Goal: Transaction & Acquisition: Purchase product/service

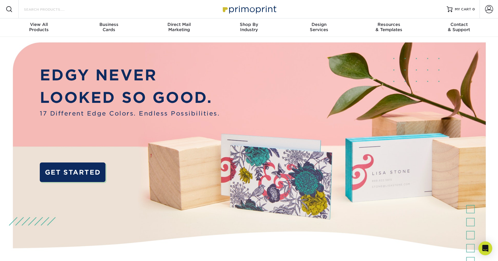
click at [75, 9] on input "Search Products" at bounding box center [51, 9] width 56 height 7
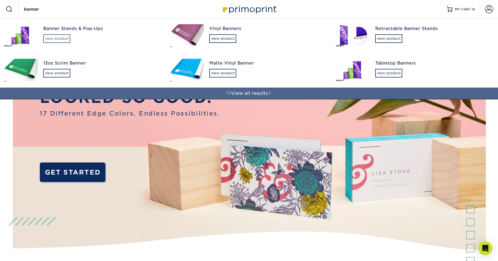
type input "banner"
click at [62, 37] on div "view product" at bounding box center [56, 38] width 27 height 9
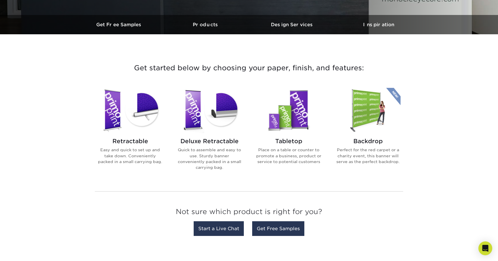
scroll to position [167, 0]
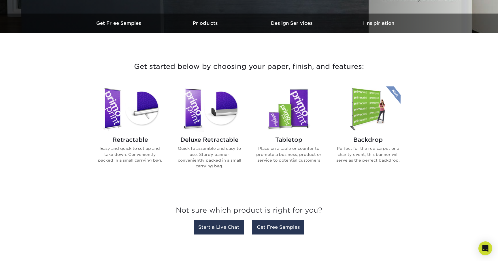
click at [223, 133] on div "Deluxe Retractable Quick to assemble and easy to use. Sturdy banner convenientl…" at bounding box center [209, 155] width 65 height 47
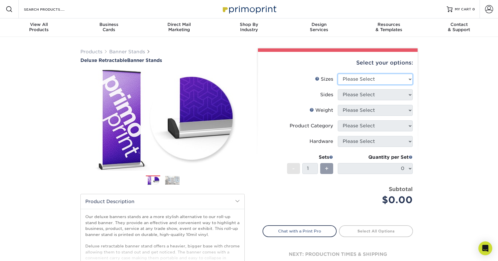
click at [374, 80] on select "Please Select 33" x 80"" at bounding box center [375, 79] width 75 height 11
select select "33.00x80.00"
click at [338, 74] on select "Please Select 33" x 80"" at bounding box center [375, 79] width 75 height 11
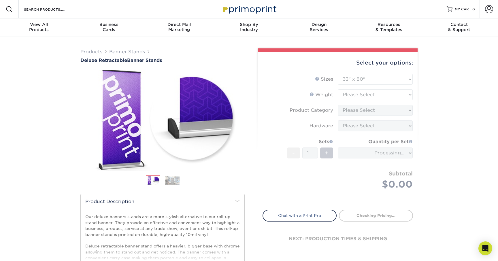
click at [366, 94] on form "Sizes Help Sizes Please Select 33" x 80" Sides Please Select 10MIL - 1" at bounding box center [337, 138] width 150 height 129
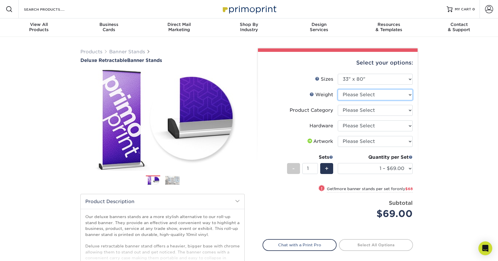
click at [366, 94] on select "Please Select 10MIL" at bounding box center [375, 94] width 75 height 11
select select "10MIL"
click at [338, 89] on select "Please Select 10MIL" at bounding box center [375, 94] width 75 height 11
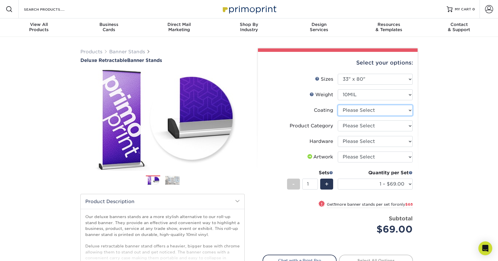
click at [357, 111] on select at bounding box center [375, 110] width 75 height 11
select select "3e7618de-abca-4bda-9f97-8b9129e913d8"
click at [338, 105] on select at bounding box center [375, 110] width 75 height 11
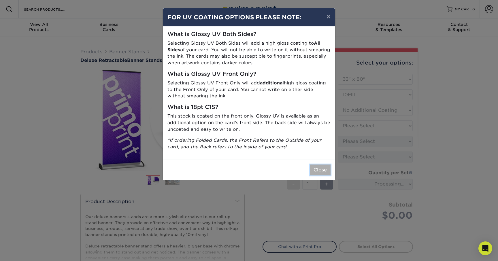
click at [320, 168] on button "Close" at bounding box center [320, 169] width 21 height 11
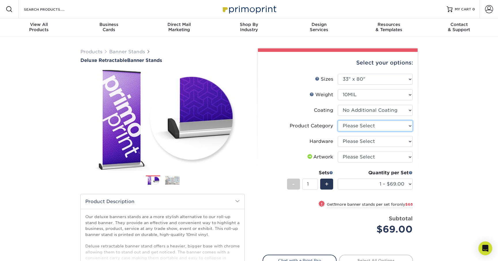
click at [354, 126] on select "Please Select Deluxe Retractable Banner Stand" at bounding box center [375, 125] width 75 height 11
select select "deb82e1f-94dd-4fc2-adc3-95272b6b1220"
click at [338, 120] on select "Please Select Deluxe Retractable Banner Stand" at bounding box center [375, 125] width 75 height 11
click at [365, 141] on select "Please Select Single-Sided Deluxe Retractable Banner Stand" at bounding box center [375, 141] width 75 height 11
select select "8f8ed3c6-8570-4dec-a260-1d9d29af8a30"
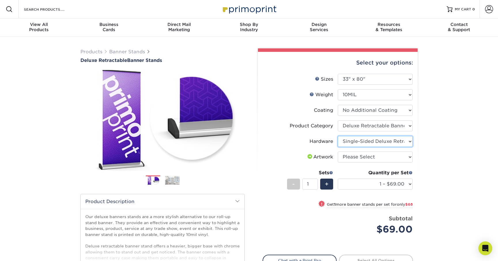
click at [338, 136] on select "Please Select Single-Sided Deluxe Retractable Banner Stand" at bounding box center [375, 141] width 75 height 11
click at [369, 143] on select "Please Select Single-Sided Deluxe Retractable Banner Stand" at bounding box center [375, 141] width 75 height 11
click at [338, 136] on select "Please Select Single-Sided Deluxe Retractable Banner Stand" at bounding box center [375, 141] width 75 height 11
click at [362, 158] on select "Please Select I will upload files I need a design - $50" at bounding box center [375, 156] width 75 height 11
select select "upload"
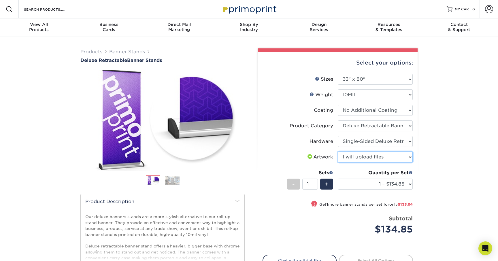
click at [338, 151] on select "Please Select I will upload files I need a design - $50" at bounding box center [375, 156] width 75 height 11
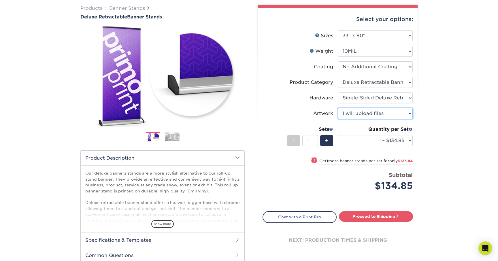
scroll to position [44, 0]
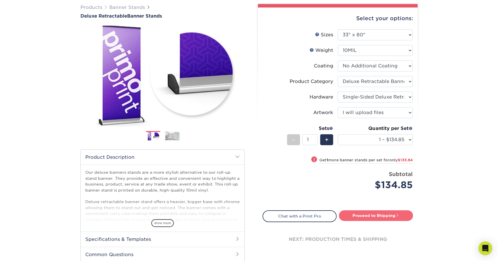
click at [356, 217] on link "Proceed to Shipping" at bounding box center [376, 215] width 74 height 10
type input "Set 1"
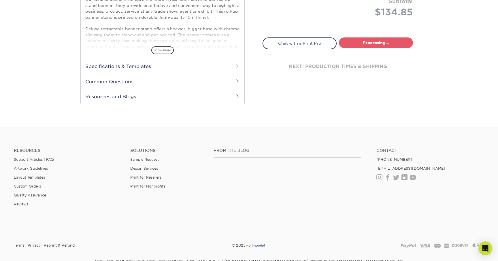
select select "05cdc3be-01c7-4d30-a20e-228dbc0598e6"
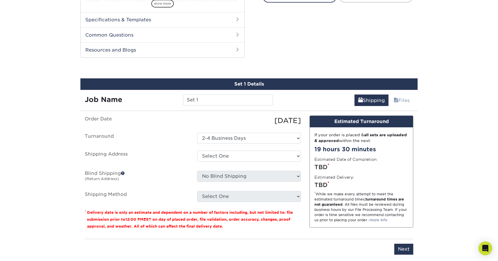
scroll to position [293, 0]
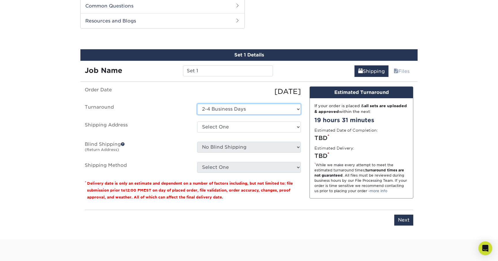
click at [245, 109] on select "Select One 2-4 Business Days" at bounding box center [249, 109] width 104 height 11
click at [197, 104] on select "Select One 2-4 Business Days" at bounding box center [249, 109] width 104 height 11
click at [241, 129] on select "Select One + Add New Address - Login" at bounding box center [249, 127] width 104 height 11
select select "newaddress"
click at [197, 122] on select "Select One + Add New Address - Login" at bounding box center [249, 127] width 104 height 11
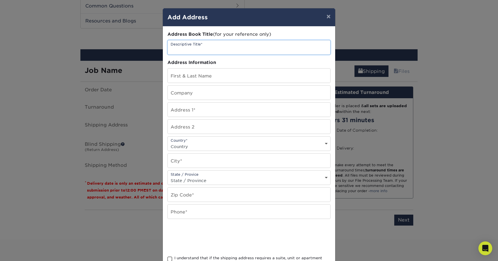
click at [218, 49] on input "text" at bounding box center [249, 47] width 162 height 14
drag, startPoint x: 174, startPoint y: 49, endPoint x: 166, endPoint y: 49, distance: 8.1
click at [166, 49] on div "Address Book Title (for your reference only) Descriptive Title* worldwide title…" at bounding box center [249, 155] width 172 height 258
click at [197, 50] on input "Worldwide title" at bounding box center [249, 47] width 162 height 14
type input "Worldwide Title"
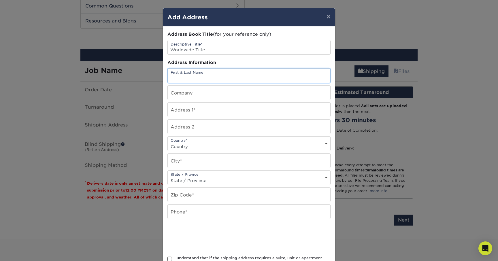
click at [191, 75] on input "text" at bounding box center [249, 76] width 162 height 14
type input "Marcie Gregorio"
click at [194, 97] on input "text" at bounding box center [249, 93] width 162 height 14
type input "W"
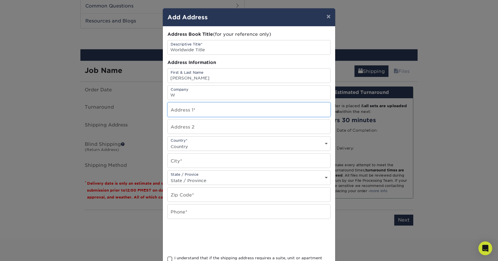
click at [192, 116] on input "text" at bounding box center [249, 110] width 162 height 14
paste input "1395 Brickell Ave, Suite 120, Miami, FL 33131"
type input "1395 Brickell Ave, Suite 120, Miami, FL 33131"
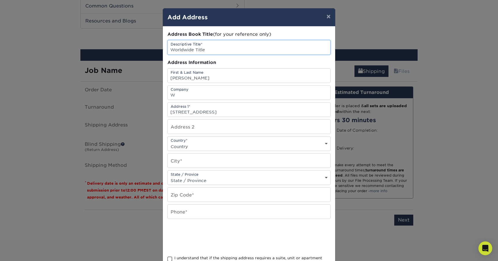
click at [198, 50] on input "Worldwide Title" at bounding box center [249, 47] width 162 height 14
click at [185, 95] on input "W" at bounding box center [249, 93] width 162 height 14
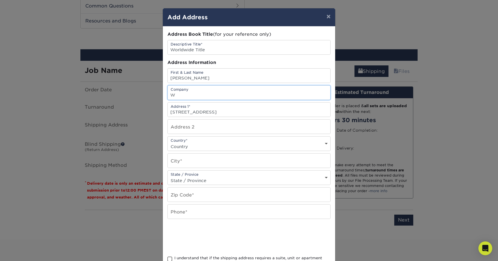
paste input "orldwide Title"
type input "Worldwide Title"
click at [181, 111] on input "1395 Brickell Ave, Suite 120, Miami, FL 33131" at bounding box center [249, 110] width 162 height 14
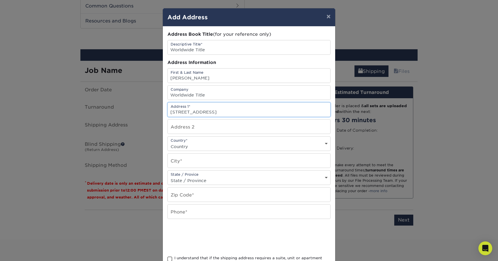
click at [217, 115] on input "1395 Brickell Ave, Suite 120, Miami, FL 33131" at bounding box center [249, 110] width 162 height 14
drag, startPoint x: 210, startPoint y: 112, endPoint x: 273, endPoint y: 112, distance: 63.6
click at [273, 112] on input "1395 Brickell Ave, Suite 120, Miami, FL 33131" at bounding box center [249, 110] width 162 height 14
type input "[STREET_ADDRESS]"
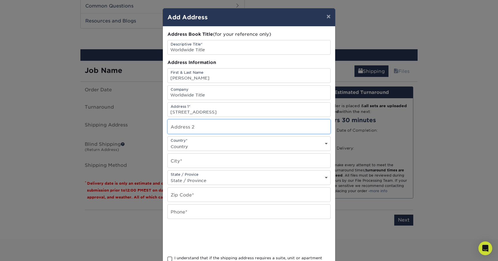
click at [240, 130] on input "text" at bounding box center [249, 127] width 162 height 14
paste input "Suite 120, Miami, FL 33131"
drag, startPoint x: 219, startPoint y: 128, endPoint x: 260, endPoint y: 128, distance: 41.2
click at [260, 128] on input "Suite 120, Miami, FL 33131" at bounding box center [249, 127] width 162 height 14
type input "Suite 120"
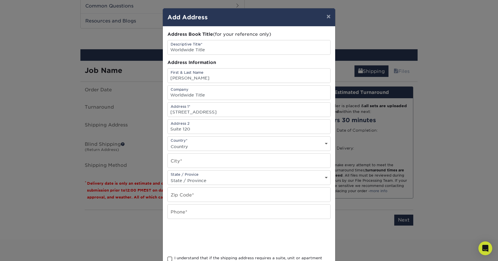
click at [210, 146] on select "Country United States Canada ----------------------------- Afghanistan Albania …" at bounding box center [249, 146] width 162 height 8
select select "US"
click at [168, 142] on select "Country United States Canada ----------------------------- Afghanistan Albania …" at bounding box center [249, 146] width 162 height 8
click at [196, 162] on input "text" at bounding box center [249, 160] width 162 height 14
paste input "[GEOGRAPHIC_DATA]"
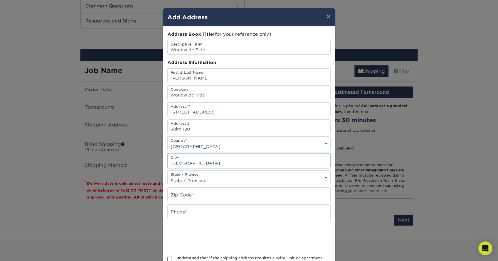
drag, startPoint x: 186, startPoint y: 162, endPoint x: 247, endPoint y: 162, distance: 60.8
click at [247, 162] on input "[GEOGRAPHIC_DATA]" at bounding box center [249, 160] width 162 height 14
type input "Miami"
click at [187, 178] on select "State / Province Alabama Alaska Arizona Arkansas California Colorado Connecticu…" at bounding box center [249, 180] width 162 height 8
select select "FL"
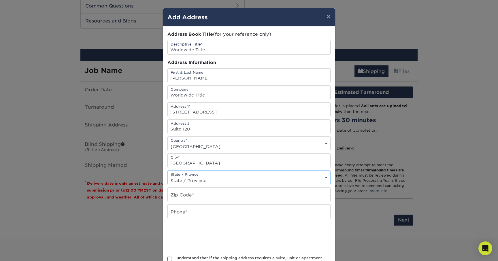
click at [168, 176] on select "State / Province Alabama Alaska Arizona Arkansas California Colorado Connecticu…" at bounding box center [249, 180] width 162 height 8
click at [183, 197] on input "text" at bounding box center [249, 194] width 162 height 14
paste input "FL 33131"
type input "FL 33131"
drag, startPoint x: 162, startPoint y: 197, endPoint x: 151, endPoint y: 197, distance: 10.1
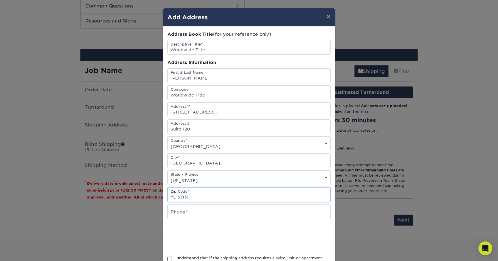
click at [151, 197] on div "× Add Address Address Book Title (for your reference only) Descriptive Title* W…" at bounding box center [249, 130] width 498 height 261
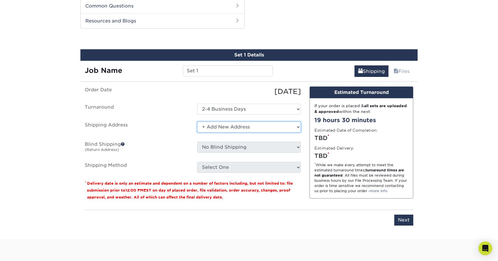
click at [265, 129] on select "Select One + Add New Address - Login" at bounding box center [249, 127] width 104 height 11
click at [197, 122] on select "Select One + Add New Address - Login" at bounding box center [249, 127] width 104 height 11
click at [245, 111] on select "Select One 2-4 Business Days" at bounding box center [249, 109] width 104 height 11
click at [239, 124] on select "Select One + Add New Address - Login" at bounding box center [249, 127] width 104 height 11
click at [197, 122] on select "Select One + Add New Address - Login" at bounding box center [249, 127] width 104 height 11
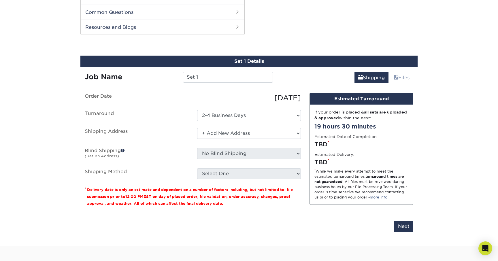
scroll to position [283, 0]
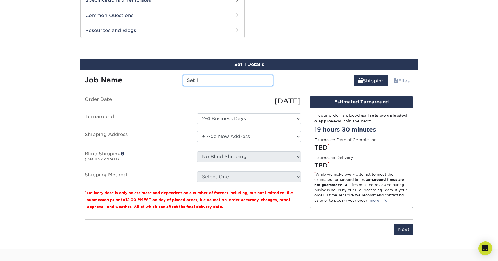
drag, startPoint x: 203, startPoint y: 82, endPoint x: 159, endPoint y: 81, distance: 44.4
click at [158, 82] on div "Job Name Set 1" at bounding box center [178, 80] width 197 height 11
type input "Worldwide Title"
click at [137, 121] on label "Turnaround" at bounding box center [136, 118] width 112 height 11
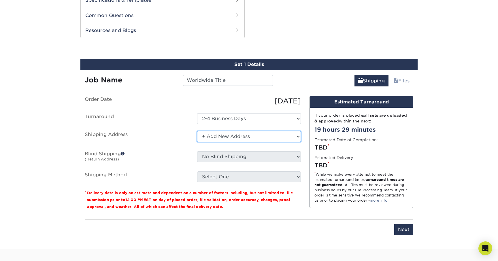
click at [224, 136] on select "Select One + Add New Address - Login" at bounding box center [249, 136] width 104 height 11
click at [197, 131] on select "Select One + Add New Address - Login" at bounding box center [249, 136] width 104 height 11
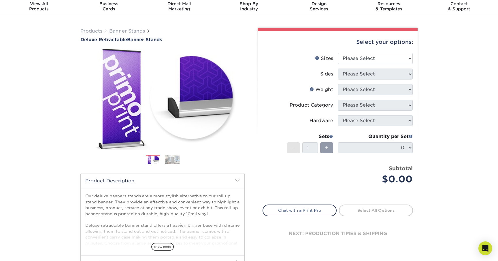
scroll to position [33, 0]
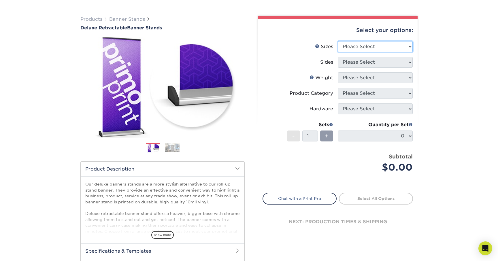
click at [354, 46] on select "Please Select 33" x 80"" at bounding box center [375, 46] width 75 height 11
select select "33.00x80.00"
click at [338, 41] on select "Please Select 33" x 80"" at bounding box center [375, 46] width 75 height 11
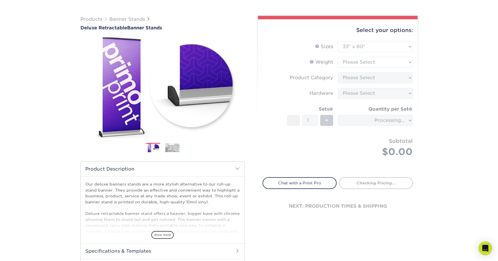
click at [354, 61] on form "Sizes Help Sizes Please Select 33" x 80" Sides Please Select 10MIL - 1" at bounding box center [337, 105] width 150 height 129
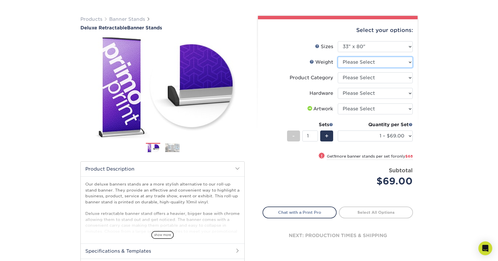
click at [354, 61] on select "Please Select 10MIL" at bounding box center [375, 62] width 75 height 11
select select "10MIL"
click at [338, 57] on select "Please Select 10MIL" at bounding box center [375, 62] width 75 height 11
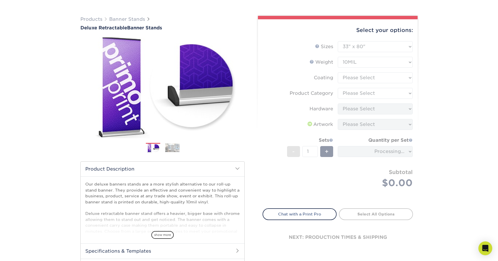
click at [351, 78] on form "Sizes Help Sizes Please Select 33" x 80" Sides Please Select 10MIL - 1" at bounding box center [337, 121] width 150 height 160
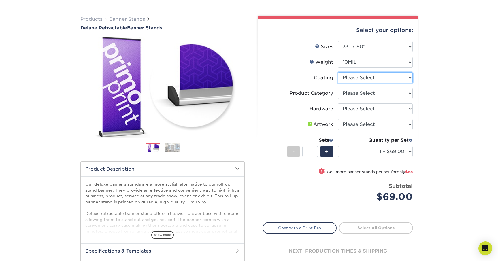
click at [351, 78] on select at bounding box center [375, 77] width 75 height 11
select select "3e7618de-abca-4bda-9f97-8b9129e913d8"
click at [338, 72] on select at bounding box center [375, 77] width 75 height 11
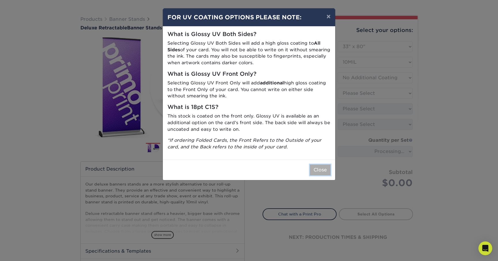
click at [321, 173] on button "Close" at bounding box center [320, 169] width 21 height 11
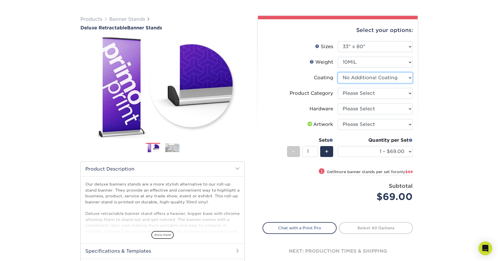
click at [376, 77] on select at bounding box center [375, 77] width 75 height 11
click at [338, 72] on select at bounding box center [375, 77] width 75 height 11
click at [369, 95] on select "Please Select Deluxe Retractable Banner Stand" at bounding box center [375, 93] width 75 height 11
select select "deb82e1f-94dd-4fc2-adc3-95272b6b1220"
click at [338, 88] on select "Please Select Deluxe Retractable Banner Stand" at bounding box center [375, 93] width 75 height 11
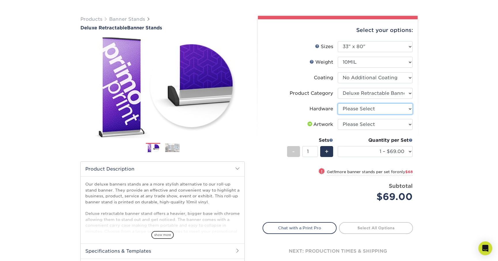
click at [365, 108] on select "Please Select Single-Sided Deluxe Retractable Banner Stand" at bounding box center [375, 108] width 75 height 11
select select "8f8ed3c6-8570-4dec-a260-1d9d29af8a30"
click at [338, 103] on select "Please Select Single-Sided Deluxe Retractable Banner Stand" at bounding box center [375, 108] width 75 height 11
click at [360, 124] on select "Please Select I will upload files I need a design - $50" at bounding box center [375, 124] width 75 height 11
select select "upload"
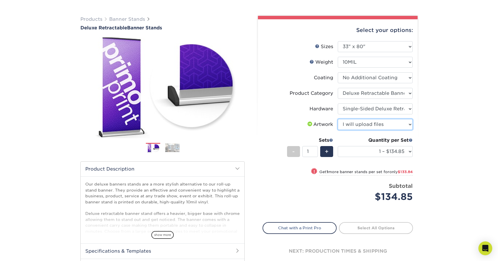
click at [338, 119] on select "Please Select I will upload files I need a design - $50" at bounding box center [375, 124] width 75 height 11
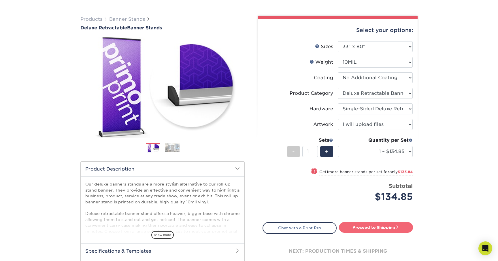
click at [374, 226] on link "Proceed to Shipping" at bounding box center [376, 227] width 74 height 10
type input "Set 1"
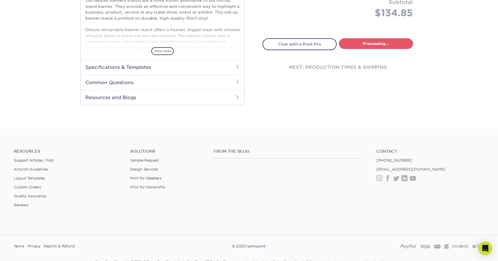
select select "05cdc3be-01c7-4d30-a20e-228dbc0598e6"
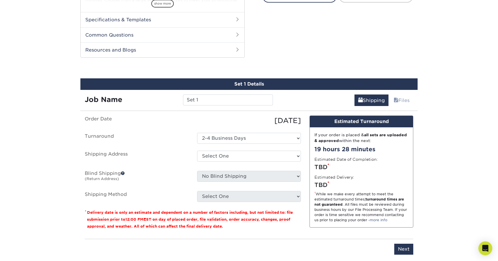
scroll to position [293, 0]
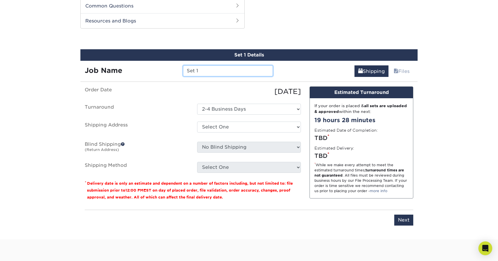
drag, startPoint x: 184, startPoint y: 71, endPoint x: 163, endPoint y: 71, distance: 20.4
click at [163, 71] on div "Job Name Set 1" at bounding box center [178, 70] width 197 height 11
paste input "FL 3313"
click at [219, 71] on input "Worldwide TItle" at bounding box center [228, 70] width 90 height 11
click at [219, 71] on input "Worldwide Title" at bounding box center [228, 70] width 90 height 11
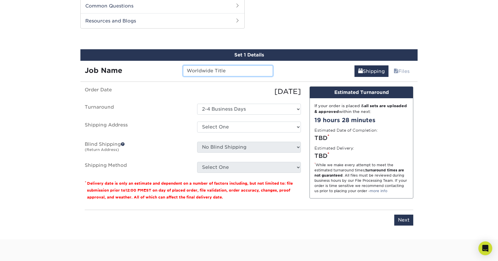
click at [219, 71] on input "Worldwide Title" at bounding box center [228, 70] width 90 height 11
type input "Worldwide Title"
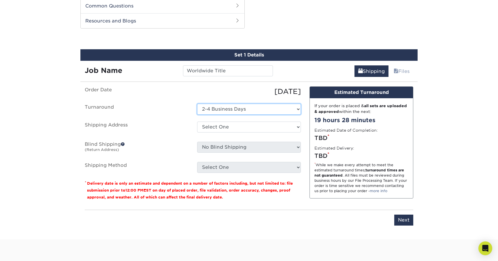
click at [230, 110] on select "Select One 2-4 Business Days" at bounding box center [249, 109] width 104 height 11
click at [197, 104] on select "Select One 2-4 Business Days" at bounding box center [249, 109] width 104 height 11
click at [228, 128] on select "Select One + Add New Address - Login" at bounding box center [249, 127] width 104 height 11
select select "newaddress"
click at [197, 122] on select "Select One + Add New Address - Login" at bounding box center [249, 127] width 104 height 11
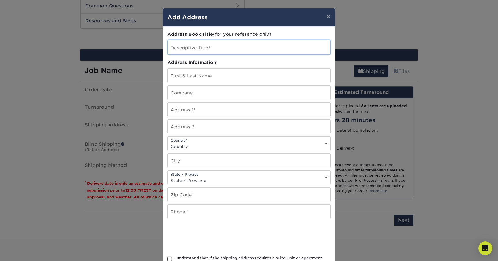
click at [209, 47] on input "text" at bounding box center [249, 47] width 162 height 14
paste input "Worldwide Title"
type input "Worldwide Title"
click at [206, 75] on input "text" at bounding box center [249, 76] width 162 height 14
type input "Marcie Gregorio"
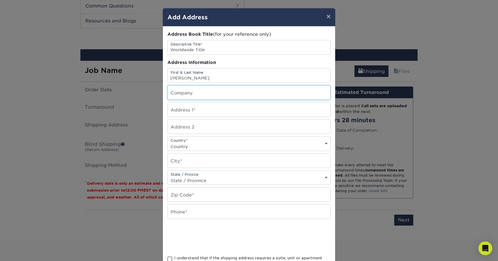
click at [202, 93] on input "text" at bounding box center [249, 93] width 162 height 14
type input "Worldwide Title"
click at [196, 111] on input "text" at bounding box center [249, 110] width 162 height 14
type input "1395 Brickell Ave"
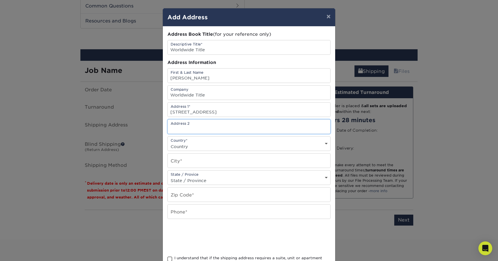
click at [204, 128] on input "text" at bounding box center [249, 127] width 162 height 14
type input "Suite 120"
click at [206, 146] on select "Country United States Canada ----------------------------- Afghanistan Albania …" at bounding box center [249, 146] width 162 height 8
select select "US"
click at [168, 142] on select "Country United States Canada ----------------------------- Afghanistan Albania …" at bounding box center [249, 146] width 162 height 8
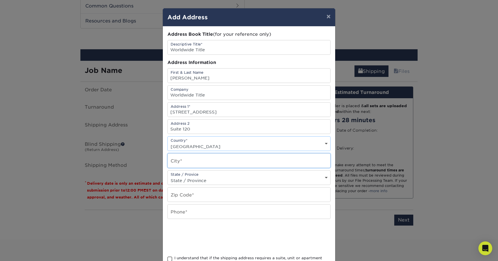
click at [201, 160] on input "text" at bounding box center [249, 160] width 162 height 14
type input "Miami"
click at [199, 180] on select "State / Province Alabama Alaska Arizona Arkansas California Colorado Connecticu…" at bounding box center [249, 180] width 162 height 8
select select "FL"
click at [168, 176] on select "State / Province Alabama Alaska Arizona Arkansas California Colorado Connecticu…" at bounding box center [249, 180] width 162 height 8
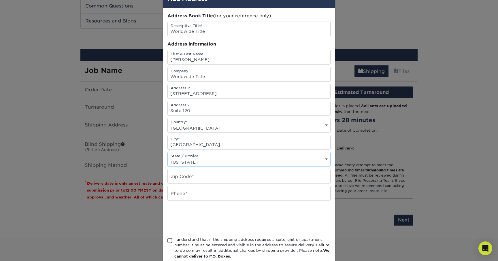
scroll to position [28, 0]
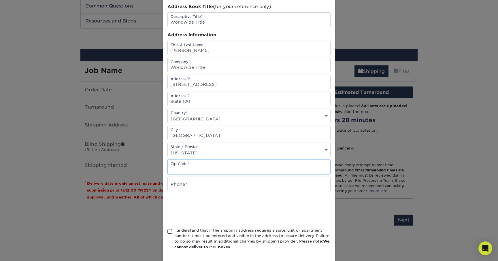
click at [209, 167] on input "text" at bounding box center [249, 167] width 162 height 14
paste input "Worldwide Title"
type input "Worldwide Title"
paste input "1395 Brickell Ave, Suite 120, Miami, FL 33131"
type input "1395 Brickell Ave, Suite 120, Miami, FL 33131"
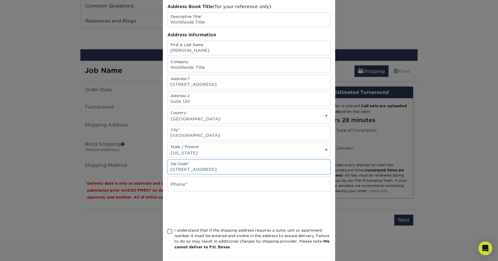
drag, startPoint x: 238, startPoint y: 168, endPoint x: 161, endPoint y: 168, distance: 76.9
click at [161, 168] on div "× Add Address Address Book Title (for your reference only) Descriptive Title* W…" at bounding box center [249, 130] width 498 height 261
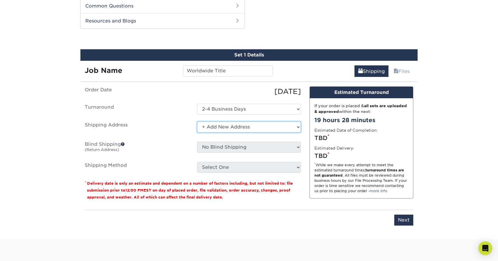
click at [236, 124] on select "Select One + Add New Address - Login" at bounding box center [249, 127] width 104 height 11
click at [197, 122] on select "Select One + Add New Address - Login" at bounding box center [249, 127] width 104 height 11
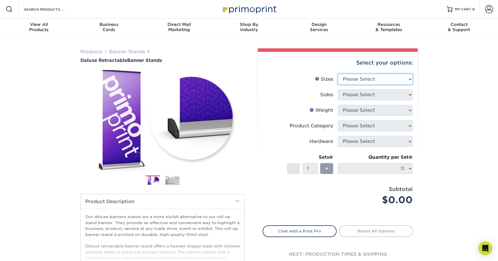
click at [367, 76] on select "Please Select 33" x 80"" at bounding box center [375, 79] width 75 height 11
select select "33.00x80.00"
click at [338, 74] on select "Please Select 33" x 80"" at bounding box center [375, 79] width 75 height 11
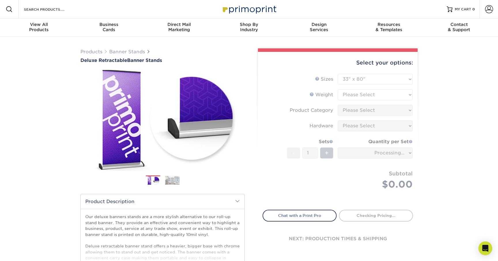
click at [360, 95] on form "Sizes Help Sizes Please Select 33" x 80" Sides Please Select 10MIL - 1" at bounding box center [337, 138] width 150 height 129
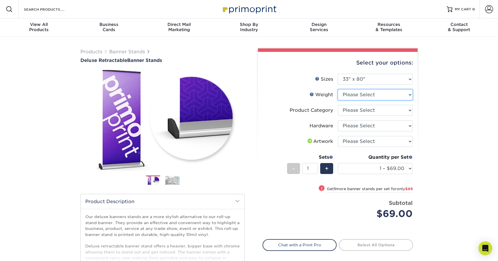
click at [360, 95] on select "Please Select 10MIL" at bounding box center [375, 94] width 75 height 11
select select "10MIL"
click at [338, 89] on select "Please Select 10MIL" at bounding box center [375, 94] width 75 height 11
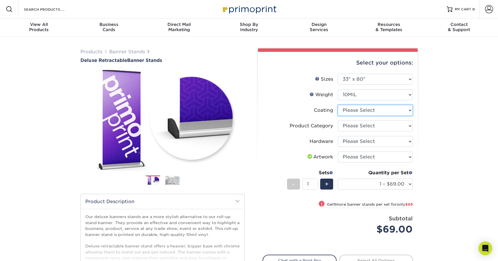
click at [358, 111] on select at bounding box center [375, 110] width 75 height 11
select select "3e7618de-abca-4bda-9f97-8b9129e913d8"
click at [338, 105] on select at bounding box center [375, 110] width 75 height 11
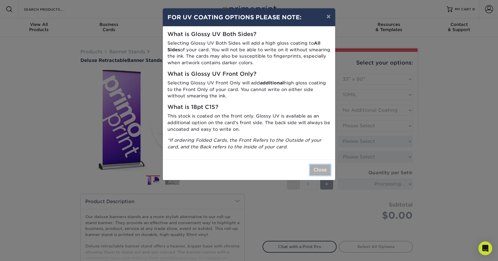
click at [322, 169] on button "Close" at bounding box center [320, 169] width 21 height 11
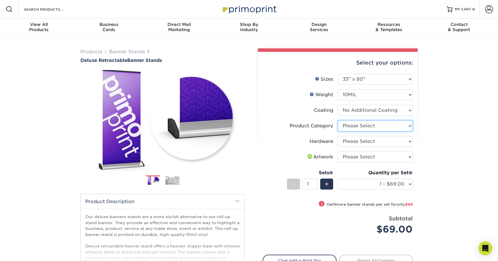
click at [375, 127] on select "Please Select Deluxe Retractable Banner Stand" at bounding box center [375, 125] width 75 height 11
select select "deb82e1f-94dd-4fc2-adc3-95272b6b1220"
click at [338, 120] on select "Please Select Deluxe Retractable Banner Stand" at bounding box center [375, 125] width 75 height 11
click at [366, 142] on select "Please Select Single-Sided Deluxe Retractable Banner Stand" at bounding box center [375, 141] width 75 height 11
select select "8f8ed3c6-8570-4dec-a260-1d9d29af8a30"
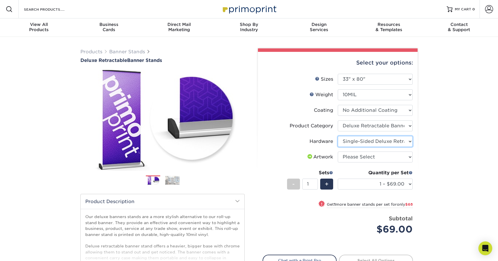
click at [338, 136] on select "Please Select Single-Sided Deluxe Retractable Banner Stand" at bounding box center [375, 141] width 75 height 11
click at [358, 157] on select "Please Select I will upload files I need a design - $50" at bounding box center [375, 156] width 75 height 11
select select "upload"
click at [338, 151] on select "Please Select I will upload files I need a design - $50" at bounding box center [375, 156] width 75 height 11
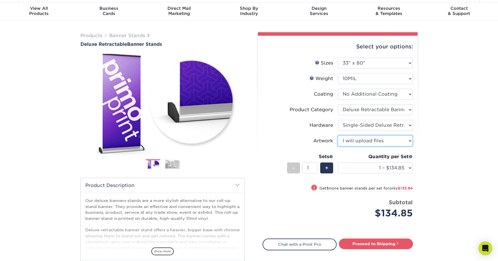
scroll to position [21, 0]
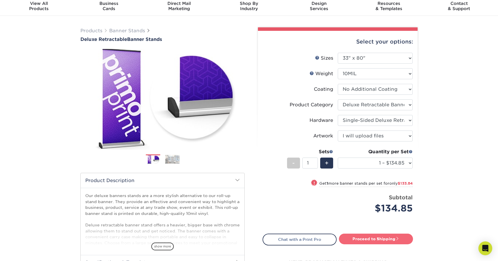
click at [361, 238] on link "Proceed to Shipping" at bounding box center [376, 239] width 74 height 10
type input "Set 1"
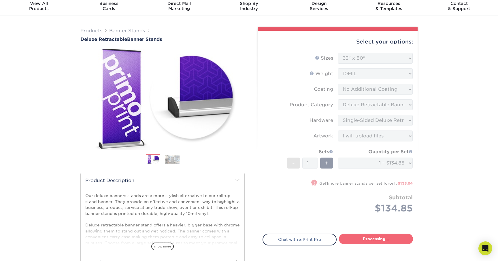
select select "05cdc3be-01c7-4d30-a20e-228dbc0598e6"
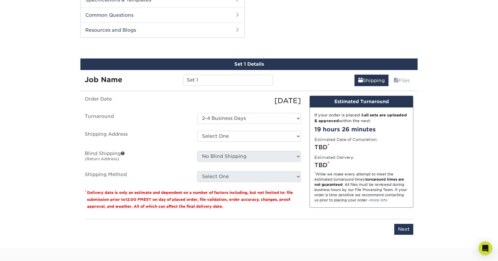
scroll to position [293, 0]
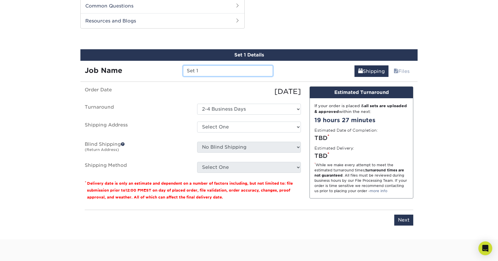
drag, startPoint x: 187, startPoint y: 71, endPoint x: 171, endPoint y: 71, distance: 16.1
click at [171, 71] on div "Job Name Set 1" at bounding box center [178, 70] width 197 height 11
type input "Worldwide Title"
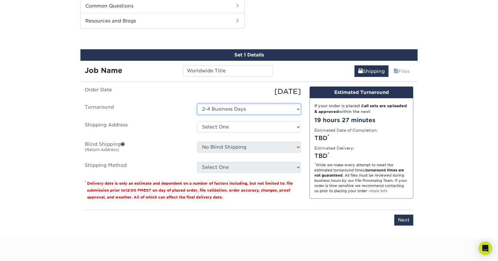
click at [222, 111] on select "Select One 2-4 Business Days" at bounding box center [249, 109] width 104 height 11
click at [197, 104] on select "Select One 2-4 Business Days" at bounding box center [249, 109] width 104 height 11
click at [221, 132] on select "Select One + Add New Address - Login" at bounding box center [249, 127] width 104 height 11
select select "newaddress"
click at [197, 122] on select "Select One + Add New Address - Login" at bounding box center [249, 127] width 104 height 11
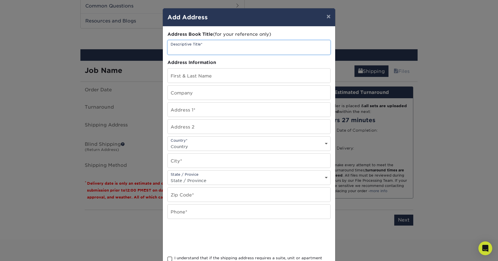
click at [219, 51] on input "text" at bounding box center [249, 47] width 162 height 14
type input "Worldwide Title"
click at [213, 74] on input "text" at bounding box center [249, 76] width 162 height 14
type input "[PERSON_NAME]"
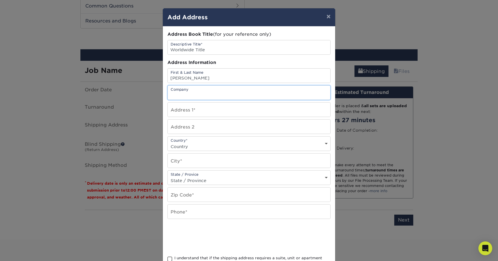
click at [217, 95] on input "text" at bounding box center [249, 93] width 162 height 14
type input "Worldwide Title"
click at [199, 111] on input "text" at bounding box center [249, 110] width 162 height 14
type input "[STREET_ADDRESS]"
click at [205, 128] on input "text" at bounding box center [249, 127] width 162 height 14
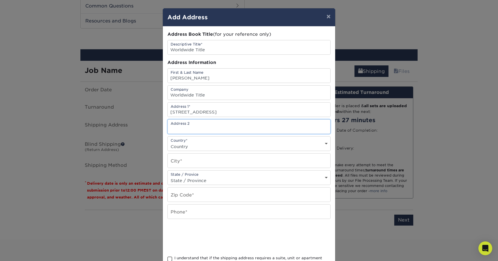
type input "Suite 120"
click at [201, 143] on select "Country United States Canada ----------------------------- Afghanistan Albania …" at bounding box center [249, 146] width 162 height 8
select select "US"
click at [168, 142] on select "Country United States Canada ----------------------------- Afghanistan Albania …" at bounding box center [249, 146] width 162 height 8
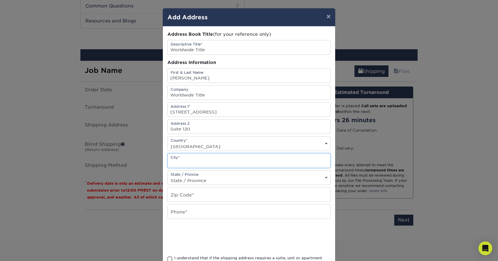
click at [195, 160] on input "text" at bounding box center [249, 160] width 162 height 14
type input "Miami"
click at [196, 179] on select "State / Province Alabama Alaska Arizona Arkansas California Colorado Connecticu…" at bounding box center [249, 180] width 162 height 8
select select "FL"
click at [168, 176] on select "State / Province Alabama Alaska Arizona Arkansas California Colorado Connecticu…" at bounding box center [249, 180] width 162 height 8
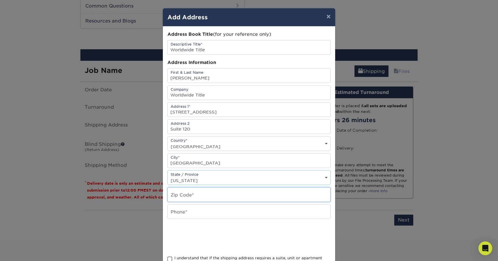
click at [198, 198] on input "text" at bounding box center [249, 194] width 162 height 14
type input "33131"
click at [197, 211] on input "text" at bounding box center [249, 211] width 162 height 14
type input "5615035030"
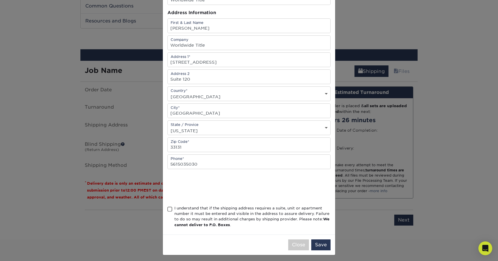
scroll to position [52, 0]
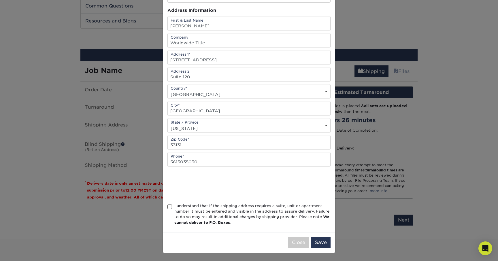
click at [169, 209] on span at bounding box center [169, 206] width 5 height 5
click at [0, 0] on input "I understand that if the shipping address requires a suite, unit or apartment n…" at bounding box center [0, 0] width 0 height 0
click at [322, 245] on button "Save" at bounding box center [320, 242] width 19 height 11
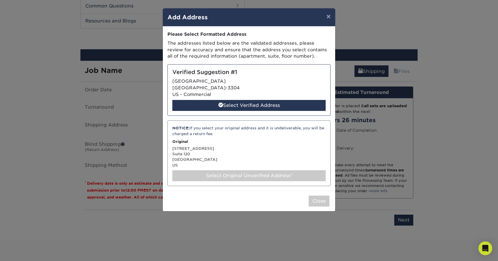
click at [256, 176] on div "Select Original Unverified Address*" at bounding box center [248, 175] width 153 height 11
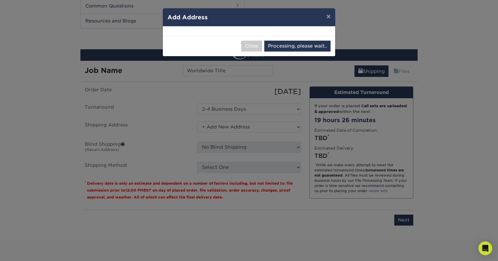
select select "286708"
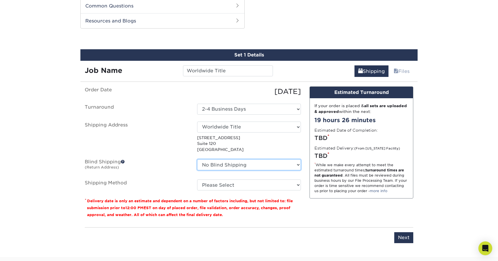
click at [260, 168] on select "No Blind Shipping + Add New Address" at bounding box center [249, 164] width 104 height 11
click at [197, 159] on select "No Blind Shipping + Add New Address" at bounding box center [249, 164] width 104 height 11
click at [260, 168] on select "No Blind Shipping + Add New Address" at bounding box center [249, 164] width 104 height 11
select select "newaddress"
click at [197, 159] on select "No Blind Shipping + Add New Address" at bounding box center [249, 164] width 104 height 11
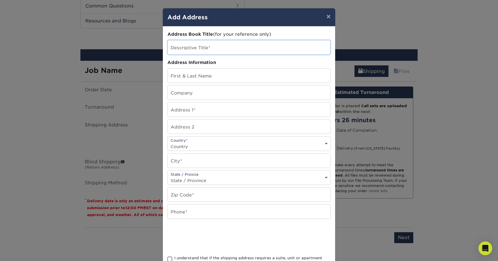
click at [229, 49] on input "text" at bounding box center [249, 47] width 162 height 14
type input "Worldwide Title"
click at [217, 78] on input "text" at bounding box center [249, 76] width 162 height 14
type input "[PERSON_NAME]"
click at [220, 95] on input "text" at bounding box center [249, 93] width 162 height 14
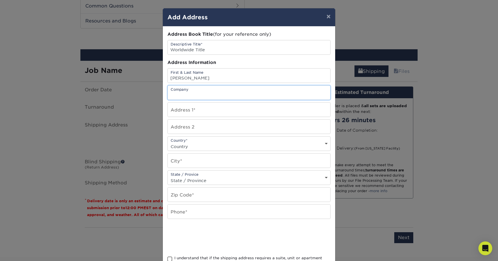
type input "Worldwide Title"
click at [218, 108] on input "text" at bounding box center [249, 110] width 162 height 14
type input "[STREET_ADDRESS]"
click at [209, 128] on input "text" at bounding box center [249, 127] width 162 height 14
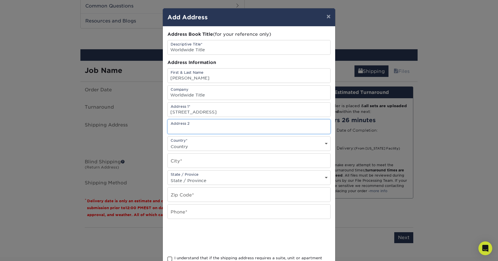
type input "Suite 120"
click at [207, 145] on select "Country United States Canada ----------------------------- Afghanistan Albania …" at bounding box center [249, 146] width 162 height 8
select select "US"
click at [168, 142] on select "Country United States Canada ----------------------------- Afghanistan Albania …" at bounding box center [249, 146] width 162 height 8
click at [200, 162] on input "text" at bounding box center [249, 160] width 162 height 14
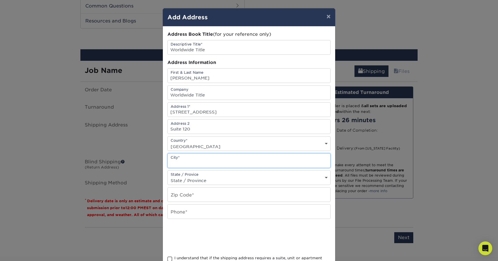
type input "Miami"
click at [203, 178] on select "State / Province Alabama Alaska Arizona Arkansas California Colorado Connecticu…" at bounding box center [249, 180] width 162 height 8
select select "FL"
click at [168, 176] on select "State / Province Alabama Alaska Arizona Arkansas California Colorado Connecticu…" at bounding box center [249, 180] width 162 height 8
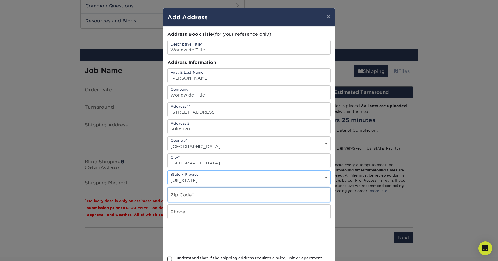
click at [204, 193] on input "text" at bounding box center [249, 194] width 162 height 14
type input "33131"
click at [189, 212] on input "text" at bounding box center [249, 211] width 162 height 14
type input "5615035030"
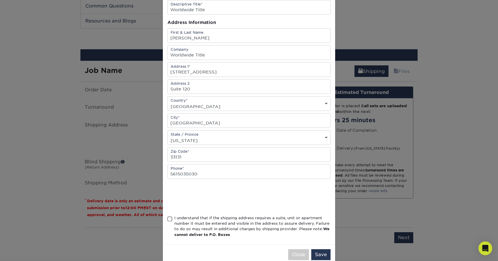
scroll to position [43, 0]
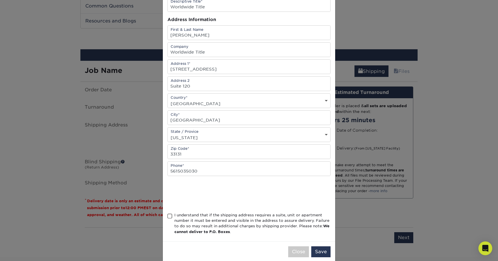
click at [170, 217] on span at bounding box center [169, 215] width 5 height 5
click at [0, 0] on input "I understand that if the shipping address requires a suite, unit or apartment n…" at bounding box center [0, 0] width 0 height 0
click at [322, 253] on button "Save" at bounding box center [320, 251] width 19 height 11
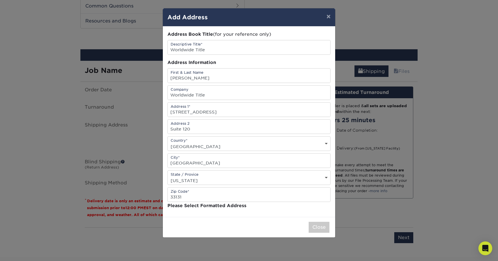
scroll to position [0, 0]
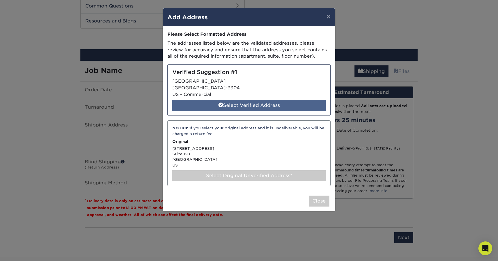
click at [268, 108] on div "Select Verified Address" at bounding box center [248, 105] width 153 height 11
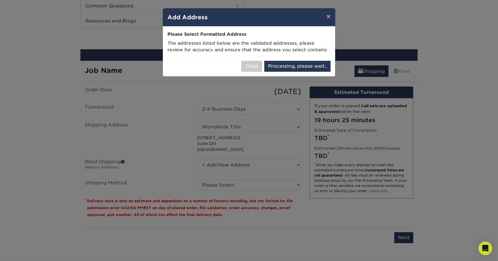
select select "286709"
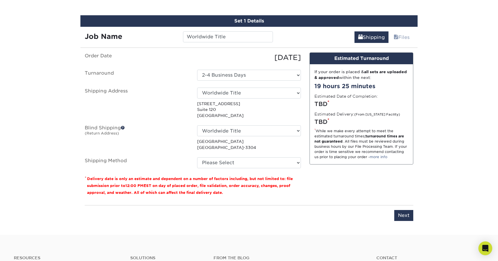
scroll to position [329, 0]
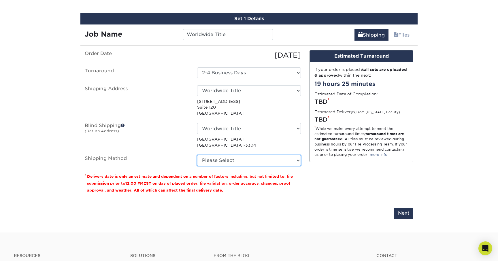
click at [246, 161] on select "Please Select 3 Day Shipping Service (+$18.70) Ground Shipping (+$19.03) 2 Day …" at bounding box center [249, 160] width 104 height 11
select select "12"
click at [197, 155] on select "Please Select 3 Day Shipping Service (+$18.70) Ground Shipping (+$19.03) 2 Day …" at bounding box center [249, 160] width 104 height 11
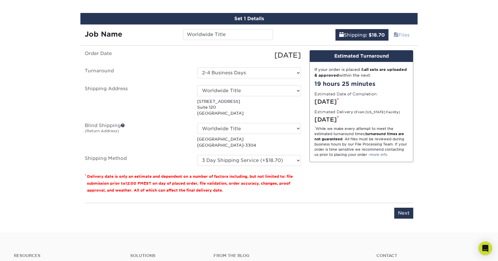
click at [337, 184] on div "Design Estimated Turnaround If your order is placed & all sets are uploaded & a…" at bounding box center [361, 124] width 112 height 148
click at [403, 212] on input "Next" at bounding box center [403, 213] width 19 height 11
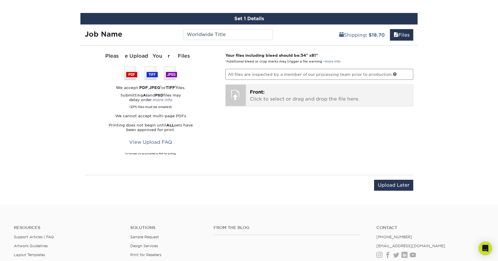
click at [239, 95] on div at bounding box center [235, 95] width 20 height 20
click at [264, 94] on span "Front:" at bounding box center [257, 91] width 15 height 5
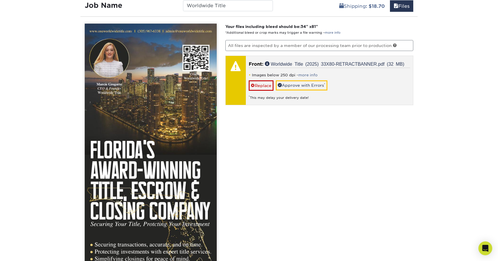
scroll to position [355, 0]
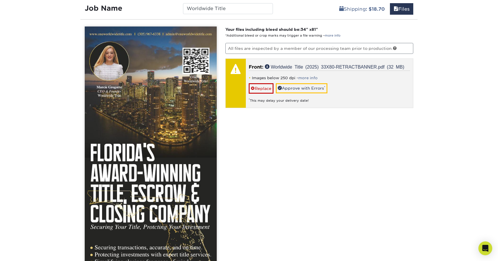
click at [348, 76] on li "Images below 250 dpi - more info" at bounding box center [330, 77] width 162 height 5
click at [257, 78] on li "Images below 250 dpi - more info" at bounding box center [330, 77] width 162 height 5
click at [273, 78] on li "Images below 250 dpi - more info" at bounding box center [330, 77] width 162 height 5
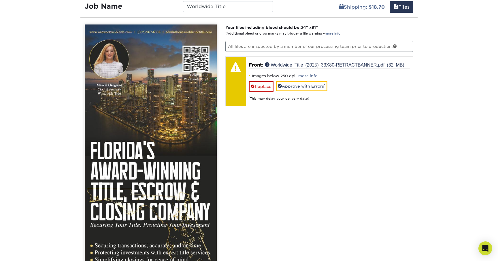
scroll to position [349, 0]
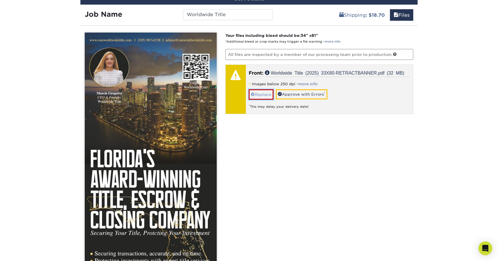
click at [262, 92] on link "Replace" at bounding box center [261, 94] width 25 height 10
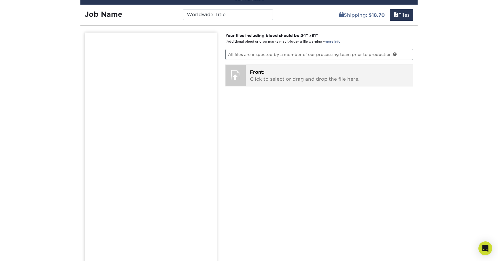
click at [261, 79] on p "Front: Click to select or drag and drop the file here." at bounding box center [329, 76] width 159 height 14
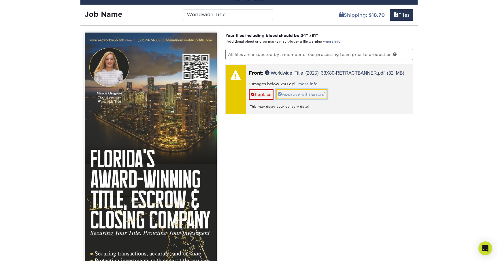
click at [323, 94] on link "Approve with Errors *" at bounding box center [302, 94] width 52 height 10
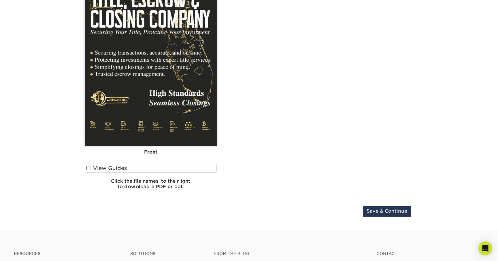
scroll to position [532, 0]
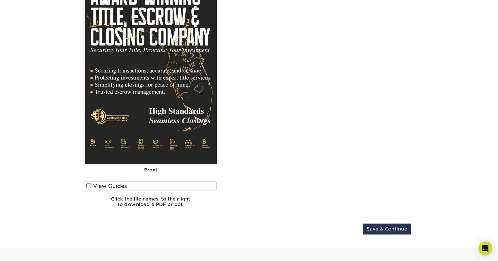
click at [89, 184] on span at bounding box center [88, 185] width 5 height 5
click at [0, 0] on input "View Guides" at bounding box center [0, 0] width 0 height 0
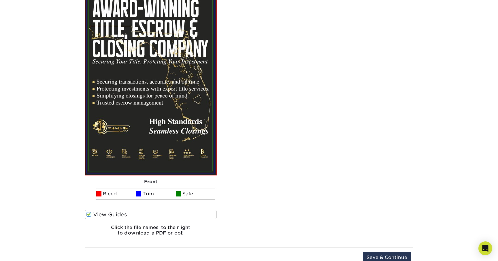
scroll to position [533, 0]
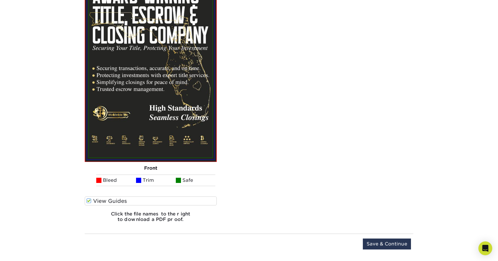
click at [88, 200] on span at bounding box center [88, 200] width 5 height 5
click at [0, 0] on input "View Guides" at bounding box center [0, 0] width 0 height 0
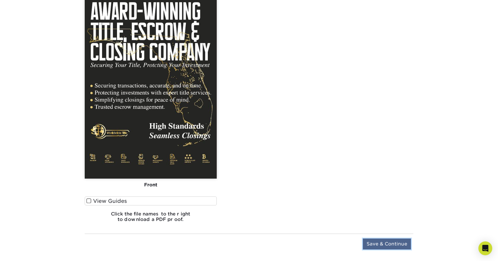
click at [380, 241] on input "Save & Continue" at bounding box center [387, 243] width 48 height 11
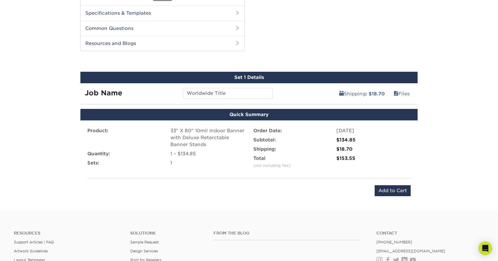
scroll to position [276, 0]
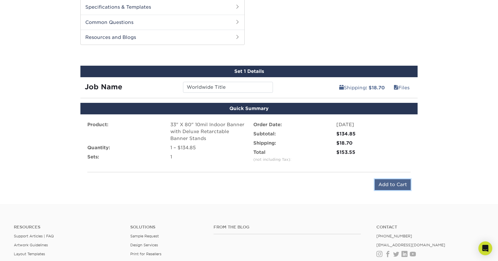
click at [387, 183] on input "Add to Cart" at bounding box center [392, 184] width 36 height 11
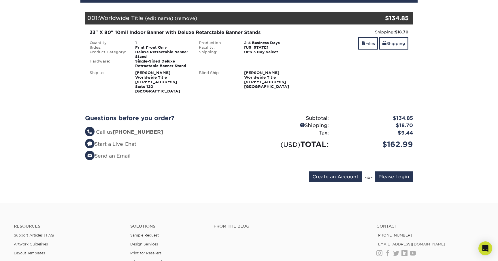
scroll to position [79, 0]
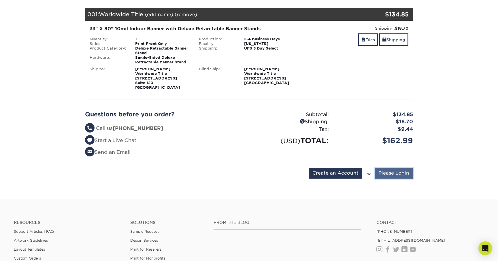
click at [394, 172] on input "Please Login" at bounding box center [393, 173] width 38 height 11
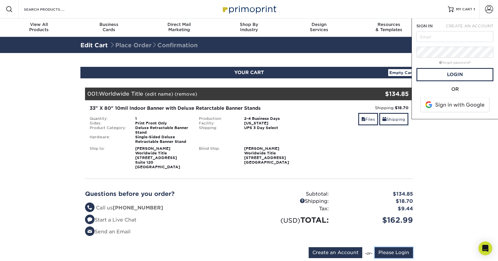
scroll to position [0, 0]
click at [433, 40] on input "text" at bounding box center [454, 36] width 77 height 11
type input "carlos@cgpagency.com"
click at [457, 77] on link "Login" at bounding box center [454, 74] width 77 height 13
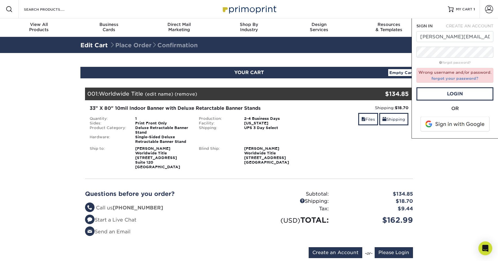
click at [457, 77] on link "forgot your password?" at bounding box center [454, 78] width 47 height 5
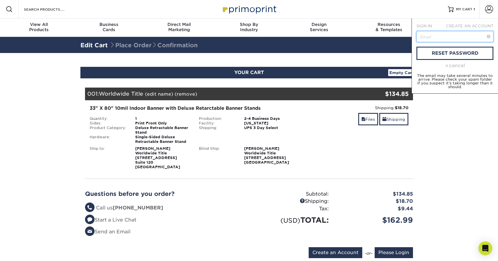
click at [439, 38] on input "text" at bounding box center [454, 36] width 77 height 11
type input "carlos@cgpagency.com"
click at [460, 52] on link "reset password" at bounding box center [454, 53] width 77 height 13
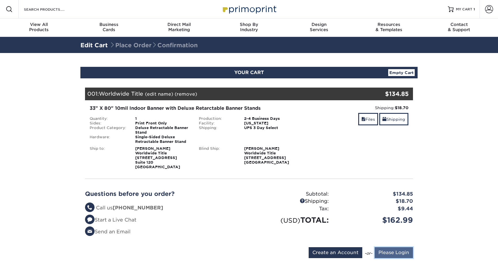
click at [403, 251] on input "Please Login" at bounding box center [393, 252] width 38 height 11
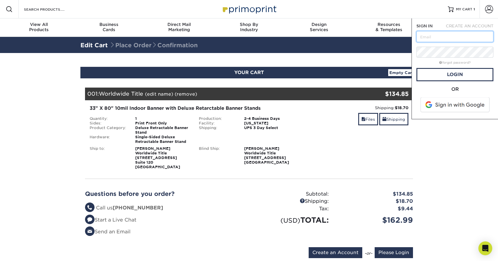
click at [439, 37] on input "text" at bounding box center [454, 36] width 77 height 11
type input "[PERSON_NAME][EMAIL_ADDRESS][DOMAIN_NAME]"
click at [445, 76] on link "Login" at bounding box center [454, 74] width 77 height 13
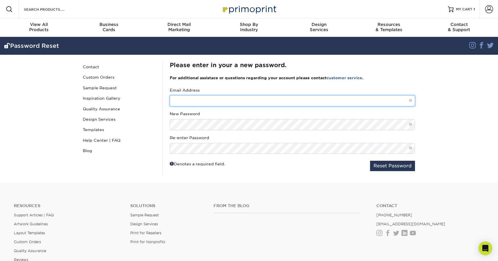
click at [185, 103] on input "text" at bounding box center [292, 100] width 245 height 11
type input "[PERSON_NAME][EMAIL_ADDRESS][DOMAIN_NAME]"
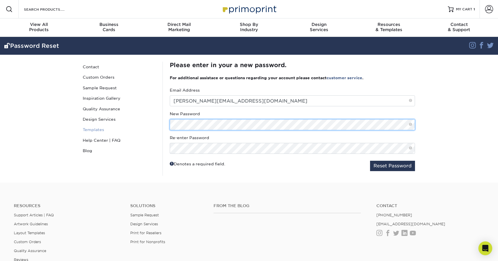
click at [139, 125] on div "Password Reset Contact Custom Orders Sample Request Inspiration Gallery Quality…" at bounding box center [249, 119] width 346 height 128
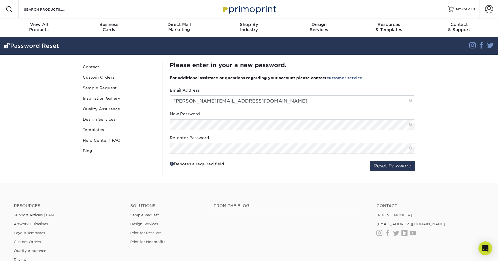
click at [298, 175] on fieldset "Email Address [PERSON_NAME][EMAIL_ADDRESS][DOMAIN_NAME] New Password Re-enter P…" at bounding box center [292, 131] width 245 height 88
click at [407, 167] on button "Reset Password" at bounding box center [392, 166] width 45 height 10
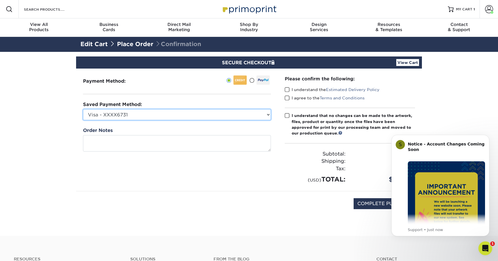
click at [150, 115] on select "Visa - XXXX6731 Visa - XXXX8316 New Credit Card" at bounding box center [177, 114] width 188 height 11
select select
click at [83, 109] on select "Visa - XXXX6731 Visa - XXXX8316 New Credit Card" at bounding box center [177, 114] width 188 height 11
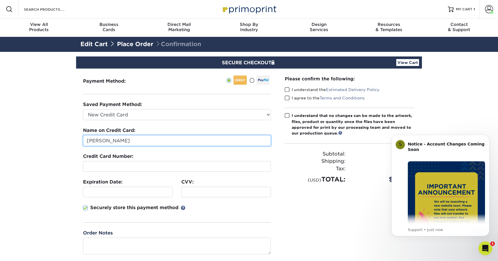
drag, startPoint x: 134, startPoint y: 142, endPoint x: 104, endPoint y: 142, distance: 29.4
click at [104, 142] on input "[PERSON_NAME]" at bounding box center [177, 140] width 188 height 11
type input "[PERSON_NAME]"
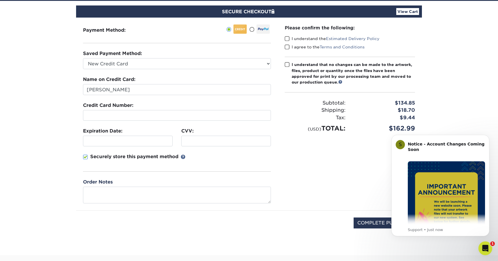
scroll to position [54, 0]
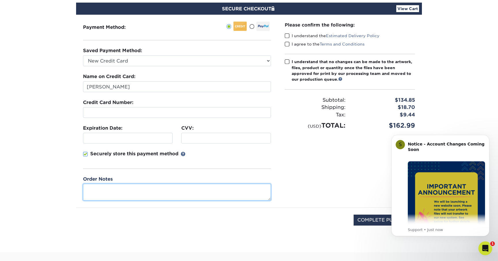
click at [174, 191] on textarea at bounding box center [177, 192] width 188 height 16
drag, startPoint x: 173, startPoint y: 189, endPoint x: 167, endPoint y: 190, distance: 6.4
click at [167, 190] on textarea "Blind shipping. No receipt or invoice for the order" at bounding box center [177, 192] width 188 height 16
click at [214, 191] on textarea "Blind shipping. No receipt or invoice with the order" at bounding box center [177, 192] width 188 height 16
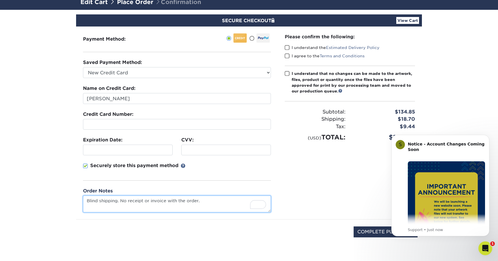
scroll to position [39, 0]
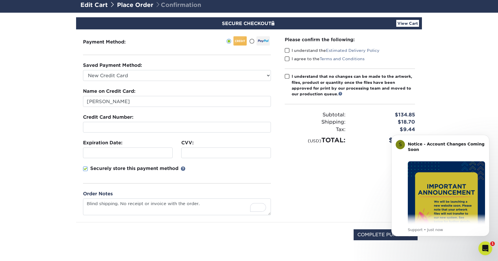
click at [287, 50] on span at bounding box center [287, 50] width 5 height 5
click at [0, 0] on input "I understand the Estimated Delivery Policy" at bounding box center [0, 0] width 0 height 0
click at [287, 58] on span at bounding box center [287, 58] width 5 height 5
click at [0, 0] on input "I agree to the Terms and Conditions" at bounding box center [0, 0] width 0 height 0
click at [287, 76] on span at bounding box center [287, 76] width 5 height 5
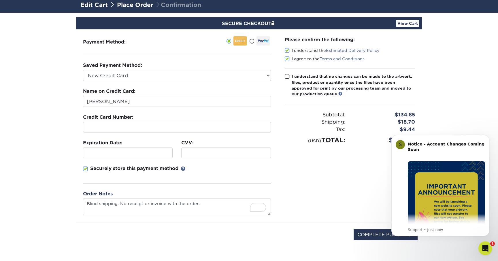
click at [0, 0] on input "I understand that no changes can be made to the artwork, files, product or quan…" at bounding box center [0, 0] width 0 height 0
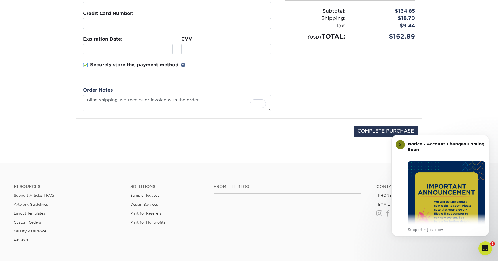
scroll to position [127, 0]
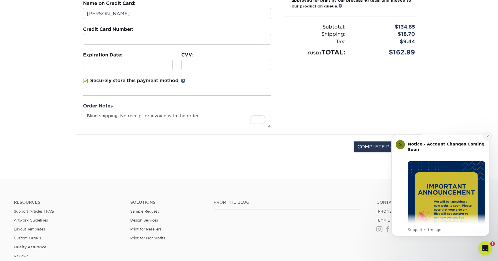
drag, startPoint x: 487, startPoint y: 137, endPoint x: 872, endPoint y: 265, distance: 405.9
click at [487, 137] on icon "Dismiss notification" at bounding box center [487, 136] width 3 height 3
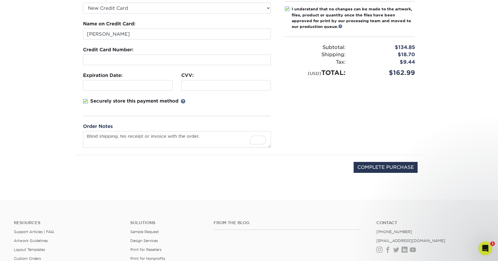
scroll to position [105, 0]
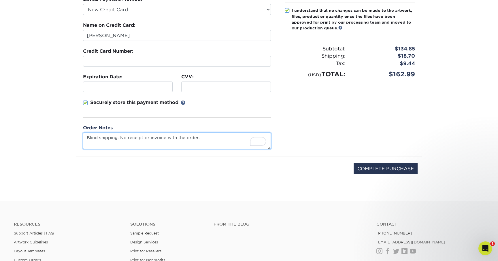
click at [209, 137] on textarea "Blind shipping. No receipt or invoice with the order." at bounding box center [177, 140] width 188 height 16
click at [233, 139] on textarea "Blind shipping. No receipt or invoice with the order. No PrimoPrint promo with …" at bounding box center [177, 140] width 188 height 16
click at [190, 147] on textarea "Blind shipping. No receipt or invoice with the order. No PrimoPrint branding or…" at bounding box center [177, 140] width 188 height 16
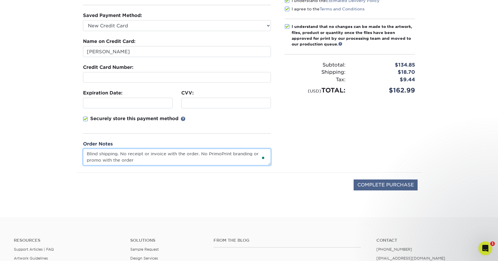
scroll to position [96, 0]
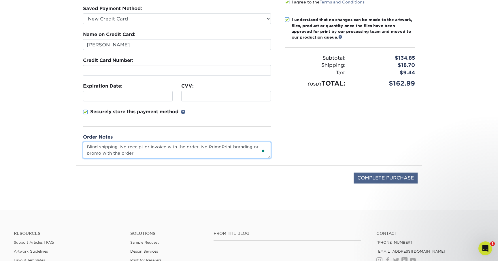
type textarea "Blind shipping. No receipt or invoice with the order. No PrimoPrint branding or…"
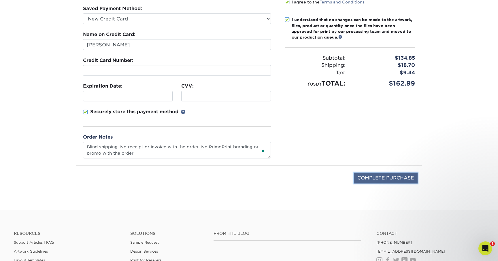
click at [379, 174] on input "COMPLETE PURCHASE" at bounding box center [385, 178] width 64 height 11
type input "PROCESSING, PLEASE WAIT..."
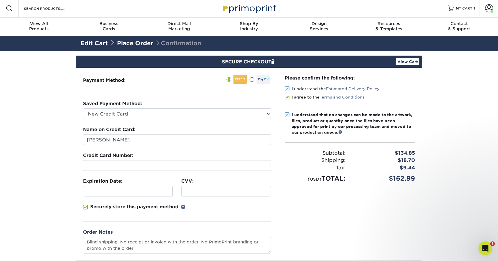
scroll to position [0, 0]
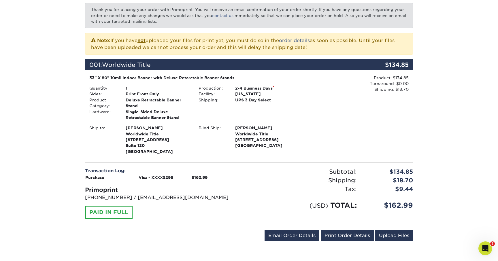
scroll to position [92, 0]
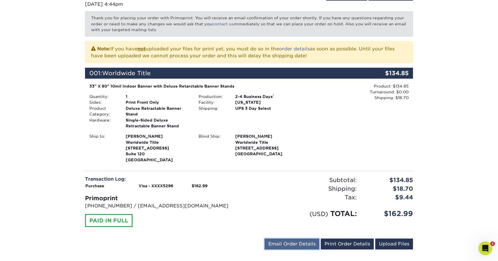
click at [292, 243] on link "Email Order Details" at bounding box center [291, 243] width 55 height 11
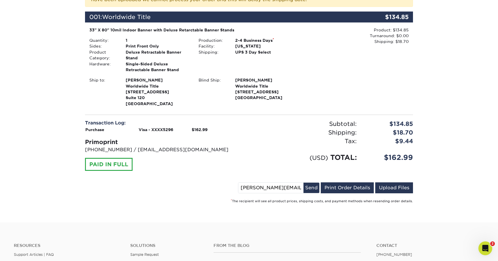
scroll to position [142, 0]
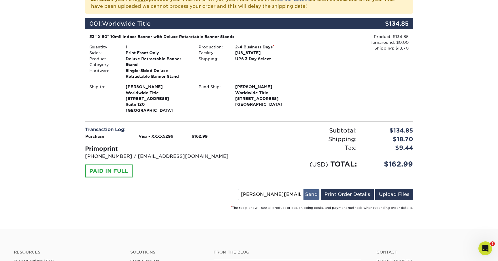
click at [308, 194] on button "Send" at bounding box center [311, 194] width 16 height 10
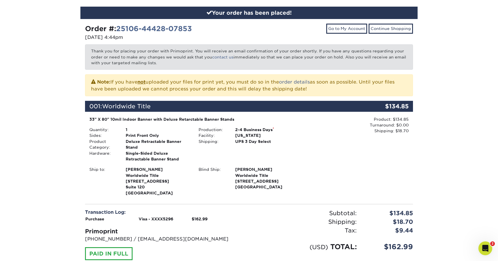
scroll to position [52, 0]
